Goal: Task Accomplishment & Management: Complete application form

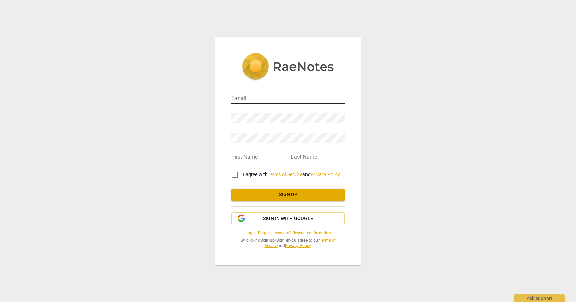
click at [245, 98] on input "email" at bounding box center [288, 99] width 113 height 10
type input "m"
type input "[PERSON_NAME][EMAIL_ADDRESS][DOMAIN_NAME]"
type input "[PERSON_NAME]"
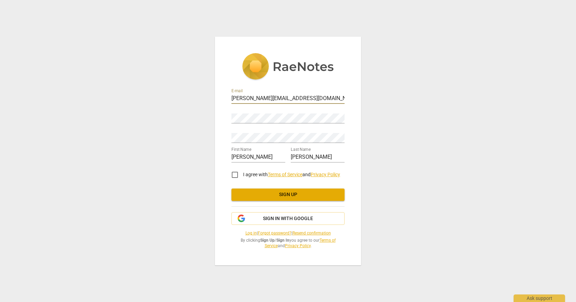
click at [346, 101] on div "E-mail [PERSON_NAME][EMAIL_ADDRESS][DOMAIN_NAME] Password Retype Password First…" at bounding box center [288, 151] width 146 height 228
click at [322, 98] on input "[PERSON_NAME][EMAIL_ADDRESS][DOMAIN_NAME]" at bounding box center [288, 99] width 113 height 10
type input "max"
type input "[EMAIL_ADDRESS][DOMAIN_NAME]"
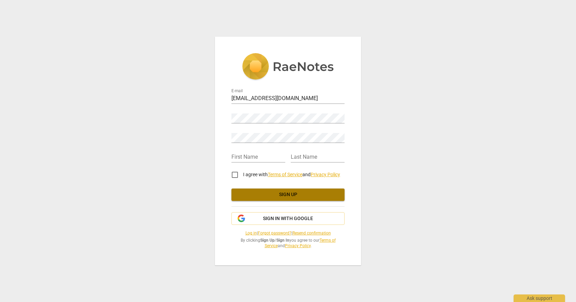
click at [283, 190] on button "Sign up" at bounding box center [288, 195] width 113 height 12
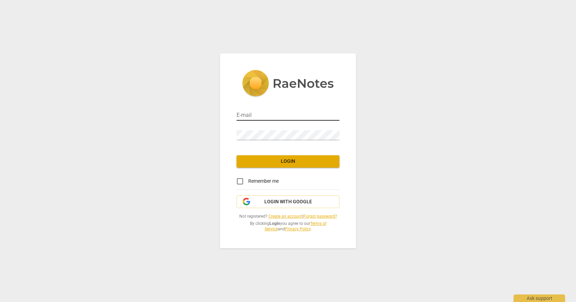
click at [248, 114] on input "email" at bounding box center [288, 116] width 103 height 10
type input "[EMAIL_ADDRESS][DOMAIN_NAME]"
click at [240, 183] on input "Remember me" at bounding box center [240, 181] width 16 height 16
click at [280, 163] on span "Login" at bounding box center [288, 161] width 92 height 7
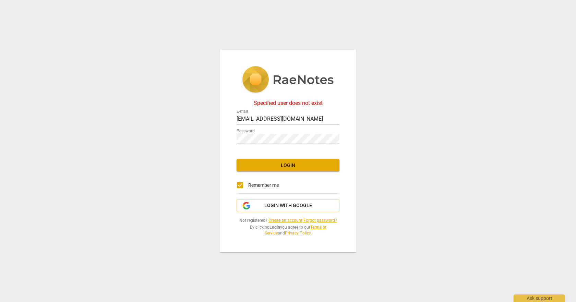
click at [263, 131] on div "Password" at bounding box center [288, 136] width 103 height 15
click at [168, 144] on div "Specified user does not exist E-mail maxineacarter@gmail.com Password Login Rem…" at bounding box center [288, 151] width 576 height 302
click at [238, 185] on input "Remember me" at bounding box center [240, 185] width 16 height 16
checkbox input "false"
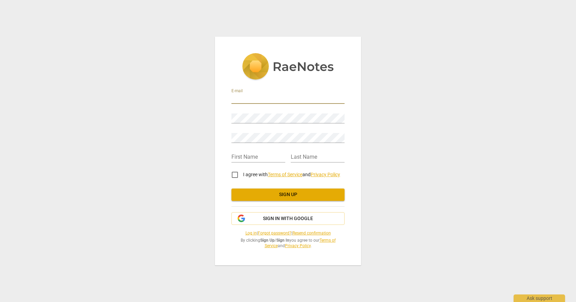
click at [248, 95] on input "email" at bounding box center [288, 99] width 113 height 10
type input "[EMAIL_ADDRESS][DOMAIN_NAME]"
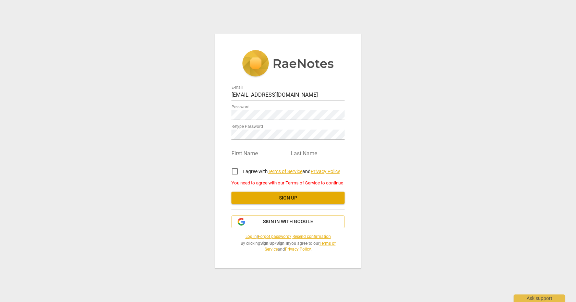
click at [244, 146] on div "First Name" at bounding box center [259, 151] width 54 height 15
click at [245, 152] on input "text" at bounding box center [259, 154] width 54 height 10
type input "[PERSON_NAME]"
click at [236, 173] on input "I agree with Terms of Service and Privacy Policy" at bounding box center [235, 171] width 16 height 16
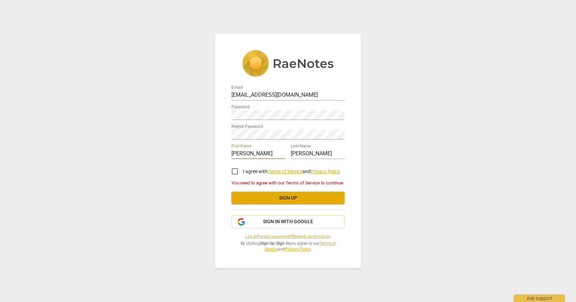
checkbox input "true"
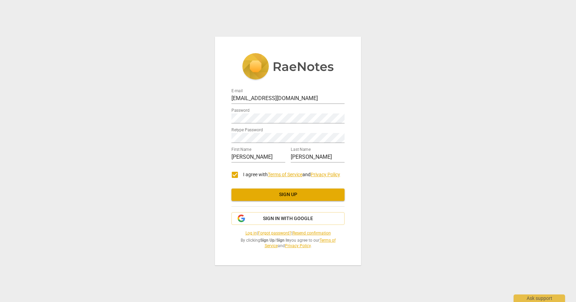
click at [288, 197] on span "Sign up" at bounding box center [288, 194] width 102 height 7
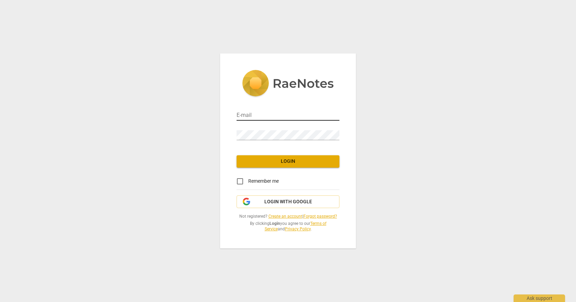
click at [308, 111] on input "email" at bounding box center [288, 116] width 103 height 10
click at [272, 111] on input "maxinea" at bounding box center [288, 116] width 103 height 10
type input "[EMAIL_ADDRESS][DOMAIN_NAME]"
click at [284, 166] on button "Login" at bounding box center [288, 161] width 103 height 12
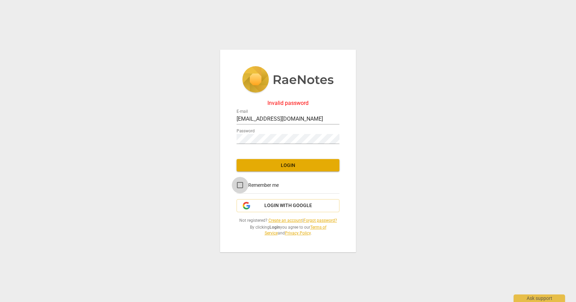
click at [243, 182] on input "Remember me" at bounding box center [240, 185] width 16 height 16
checkbox input "true"
click at [300, 166] on span "Login" at bounding box center [288, 165] width 92 height 7
click at [196, 140] on div "Invalid password E-mail maxineacarter@gmail.com Password Login Remember me Logi…" at bounding box center [288, 151] width 576 height 302
click at [279, 166] on span "Login" at bounding box center [288, 165] width 92 height 7
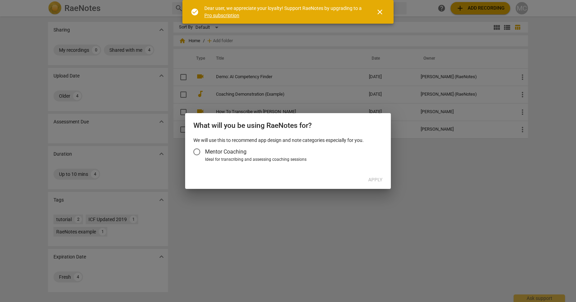
drag, startPoint x: 198, startPoint y: 151, endPoint x: 208, endPoint y: 154, distance: 10.1
click at [198, 151] on input "Mentor Coaching" at bounding box center [197, 152] width 16 height 16
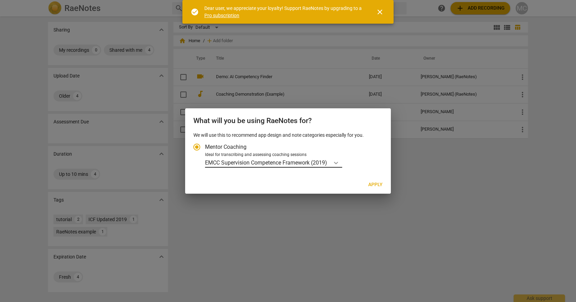
click at [338, 161] on icon "Account type" at bounding box center [336, 163] width 7 height 7
click at [0, 0] on input "Ideal for transcribing and assessing coaching sessions EMCC Supervision Compete…" at bounding box center [0, 0] width 0 height 0
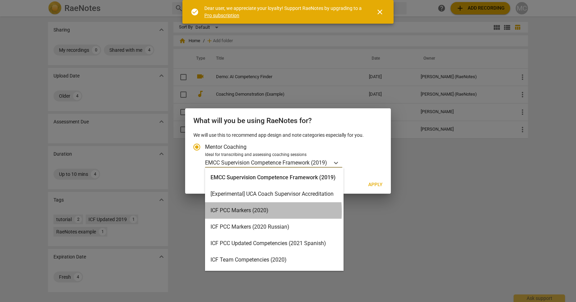
click at [230, 212] on div "ICF PCC Markers (2020)" at bounding box center [274, 210] width 139 height 16
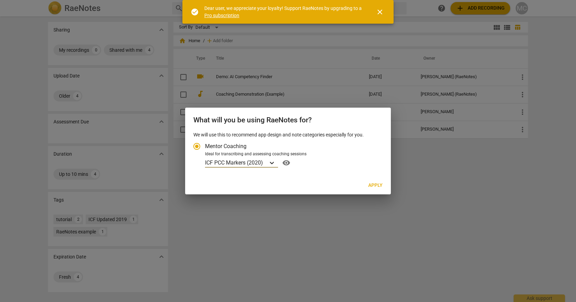
click at [271, 163] on icon "Account type" at bounding box center [272, 163] width 4 height 2
click at [0, 0] on input "Ideal for transcribing and assessing coaching sessions option ICF PCC Markers (…" at bounding box center [0, 0] width 0 height 0
click at [447, 220] on div at bounding box center [288, 151] width 576 height 302
click at [374, 185] on span "Apply" at bounding box center [375, 185] width 14 height 7
radio input "false"
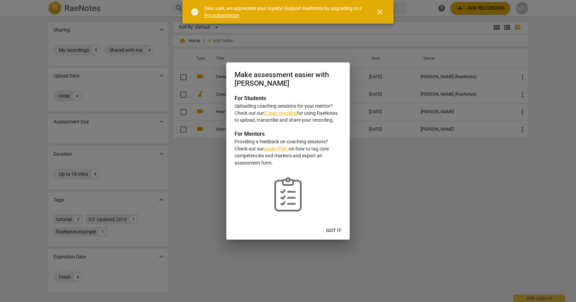
click at [328, 231] on span "Got it" at bounding box center [333, 230] width 15 height 7
